Goal: Information Seeking & Learning: Understand process/instructions

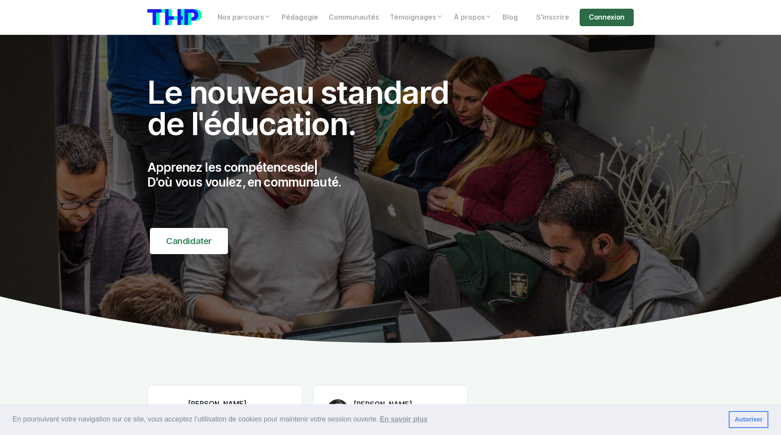
click at [612, 20] on link "Connexion" at bounding box center [607, 17] width 54 height 17
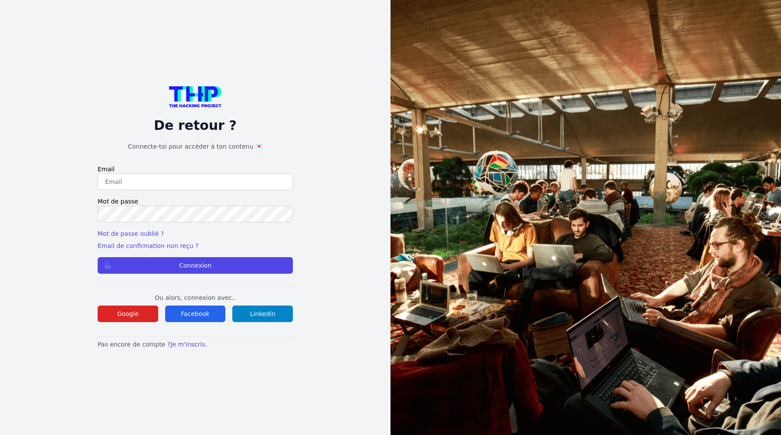
click at [208, 182] on input "email" at bounding box center [195, 181] width 195 height 17
type input "lucas.mrda@outlook.fr"
click at [98, 257] on button "Connexion" at bounding box center [195, 265] width 195 height 17
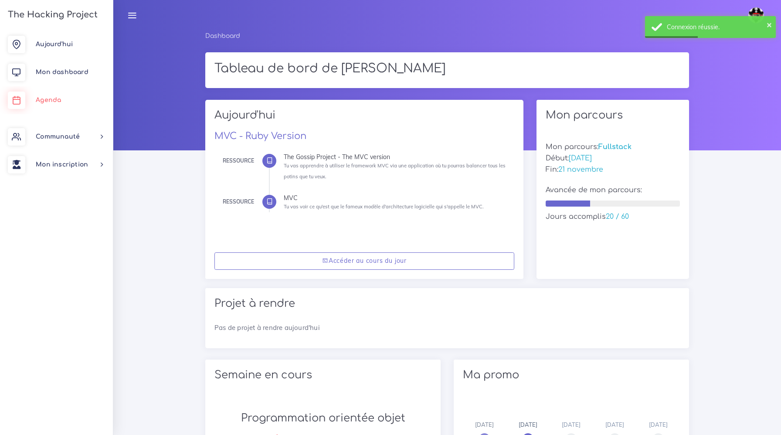
click at [78, 96] on link "Agenda" at bounding box center [56, 100] width 113 height 28
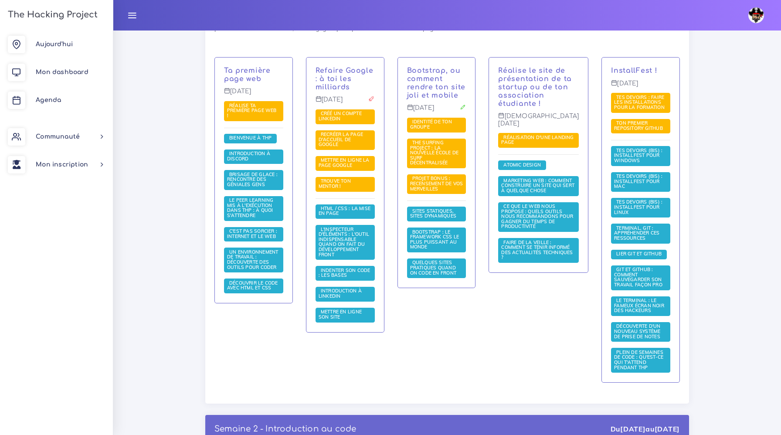
scroll to position [208, 0]
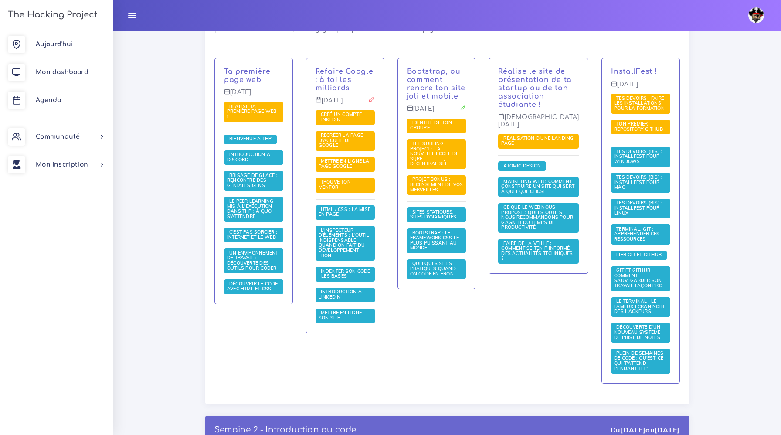
click at [633, 184] on span "Tes devoirs (bis) : Installfest pour MAC" at bounding box center [638, 182] width 48 height 16
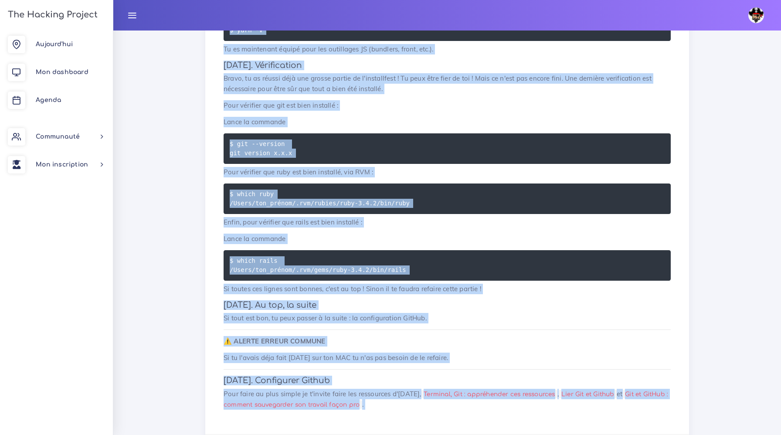
scroll to position [2897, 0]
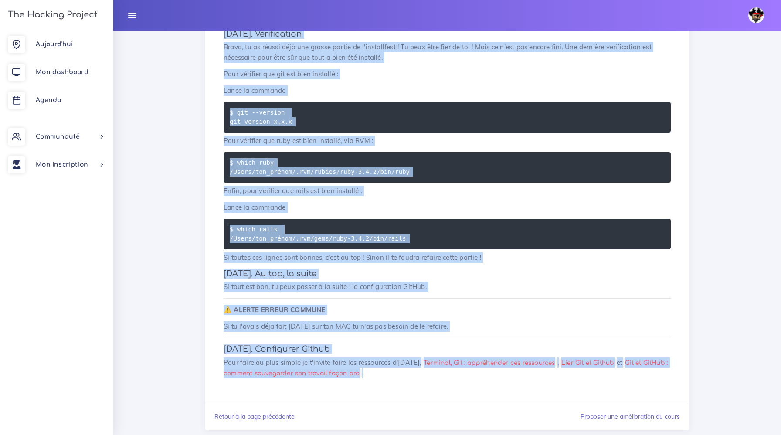
drag, startPoint x: 223, startPoint y: 113, endPoint x: 536, endPoint y: 358, distance: 397.4
copy div "Lor ipsumdo (sit) : Ametconsect adip ELI Se doe tempo in utlab etdolo mag aliqu…"
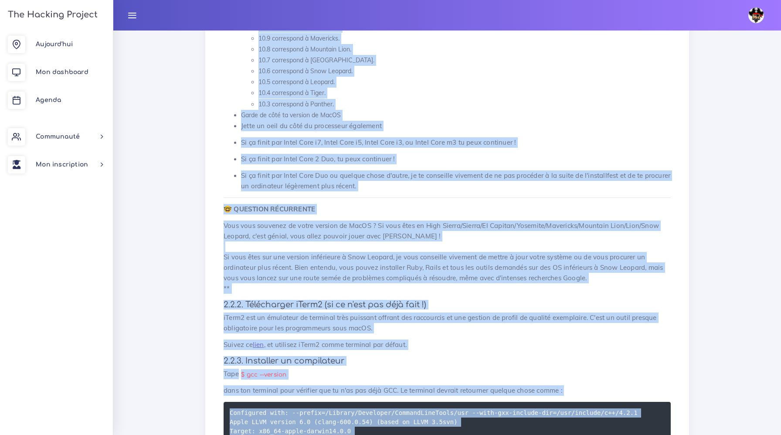
scroll to position [912, 0]
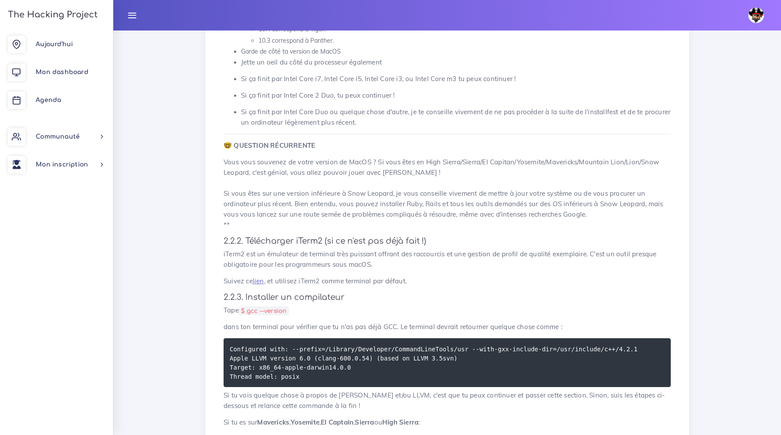
scroll to position [982, 0]
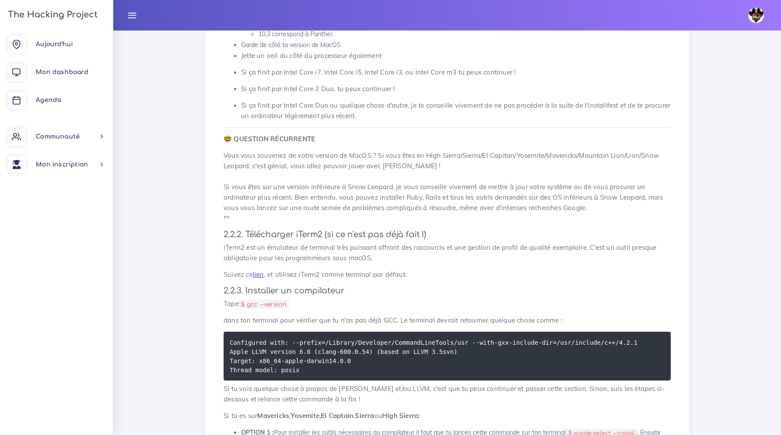
click at [257, 270] on link "lien" at bounding box center [258, 274] width 11 height 8
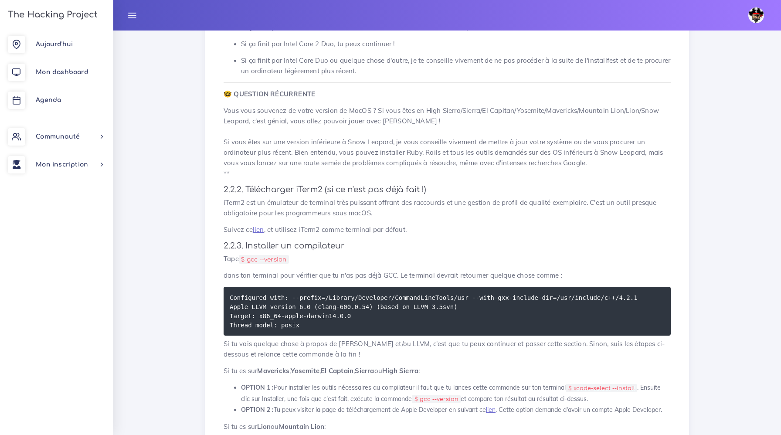
scroll to position [1029, 0]
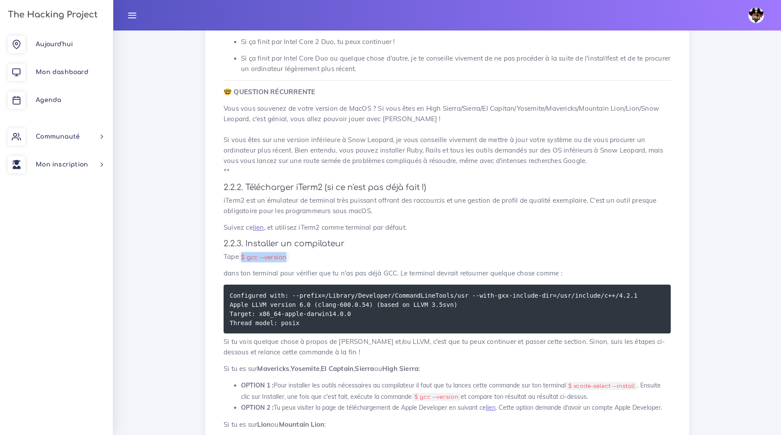
drag, startPoint x: 244, startPoint y: 235, endPoint x: 294, endPoint y: 236, distance: 50.6
click at [294, 251] on p "Tape $ gcc --version" at bounding box center [447, 256] width 447 height 10
copy code "$ gcc --version"
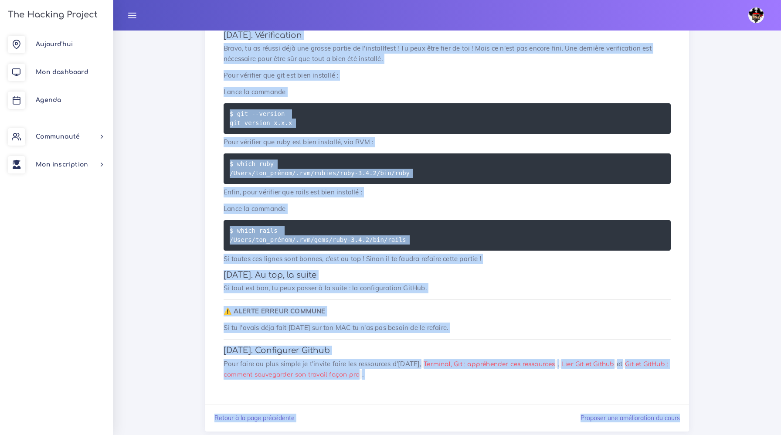
scroll to position [2897, 0]
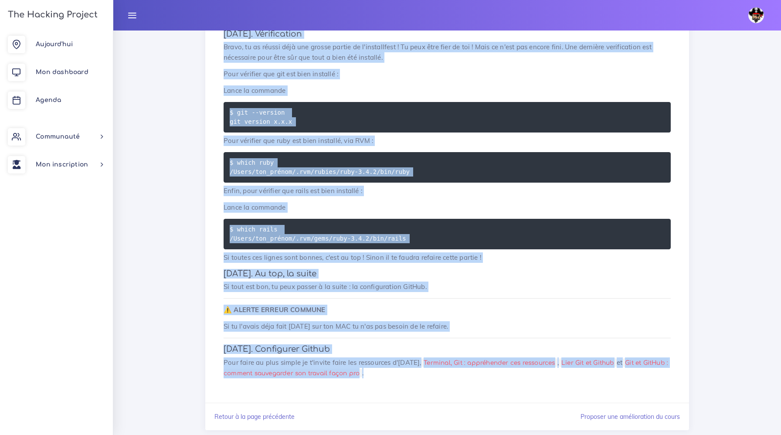
drag, startPoint x: 226, startPoint y: 113, endPoint x: 584, endPoint y: 357, distance: 434.1
copy div "Tes devoirs (bis) : Installfest pour MAC Il est temps de faire toutes les insta…"
